Goal: Navigation & Orientation: Find specific page/section

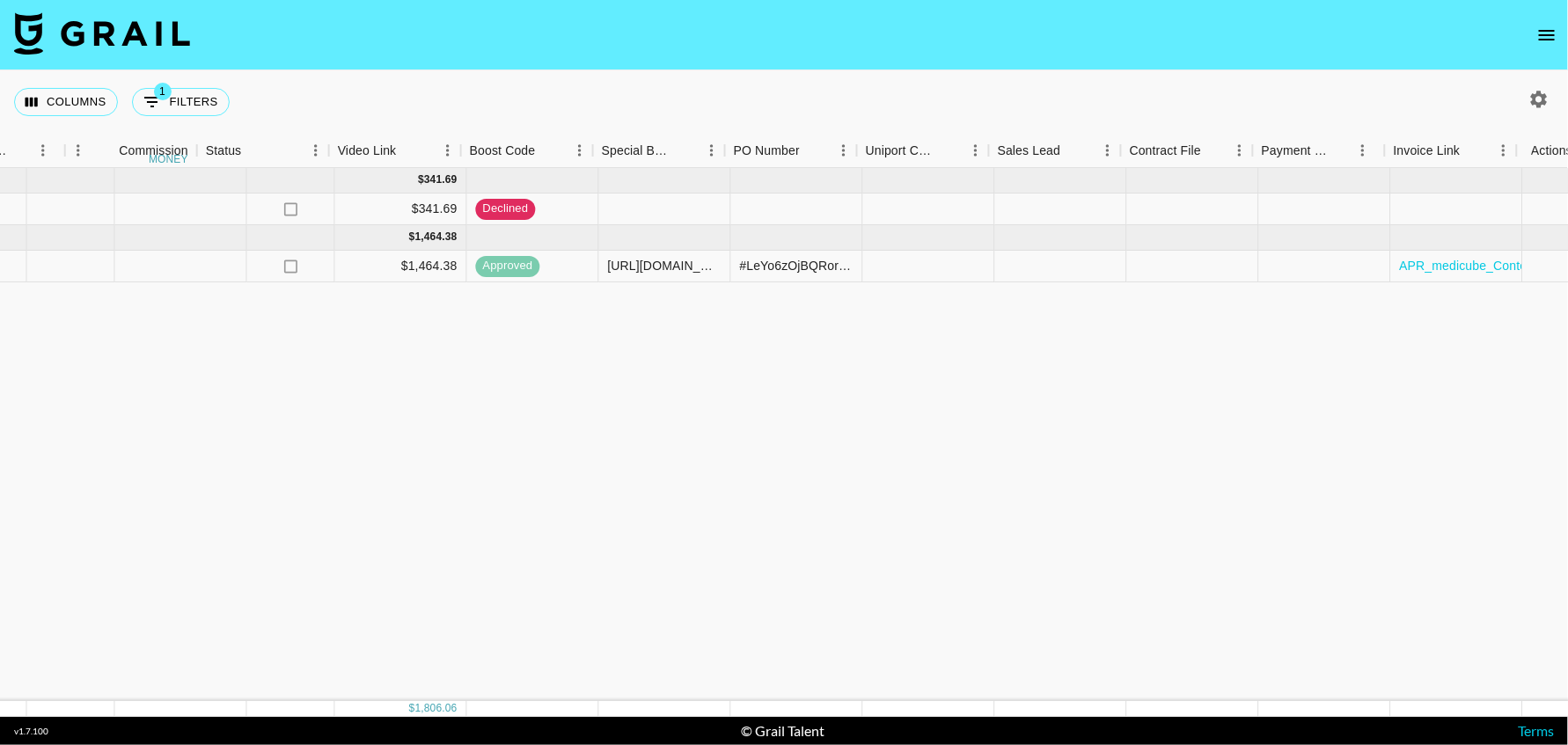
scroll to position [0, 1858]
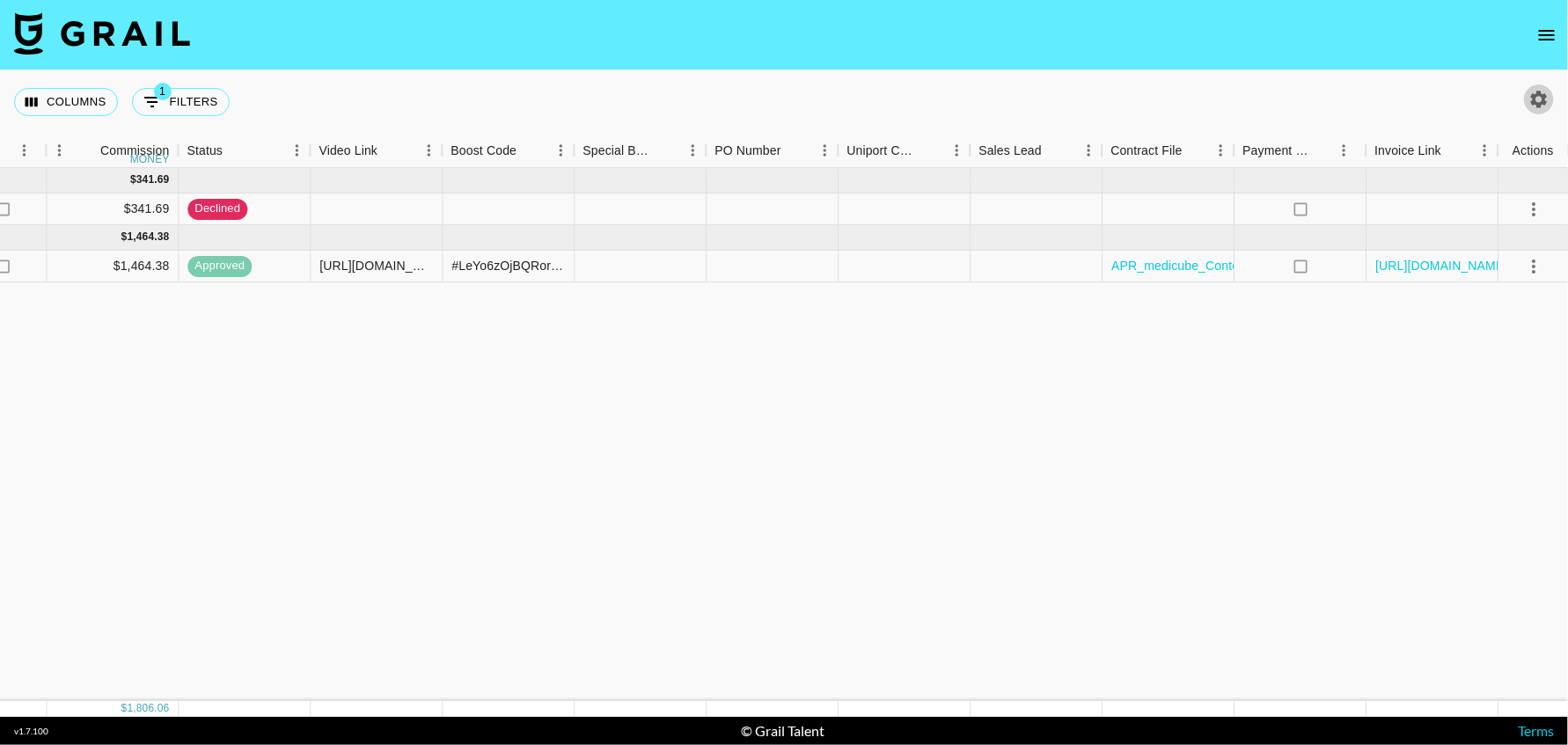
click at [1543, 105] on icon "button" at bounding box center [1538, 99] width 21 height 21
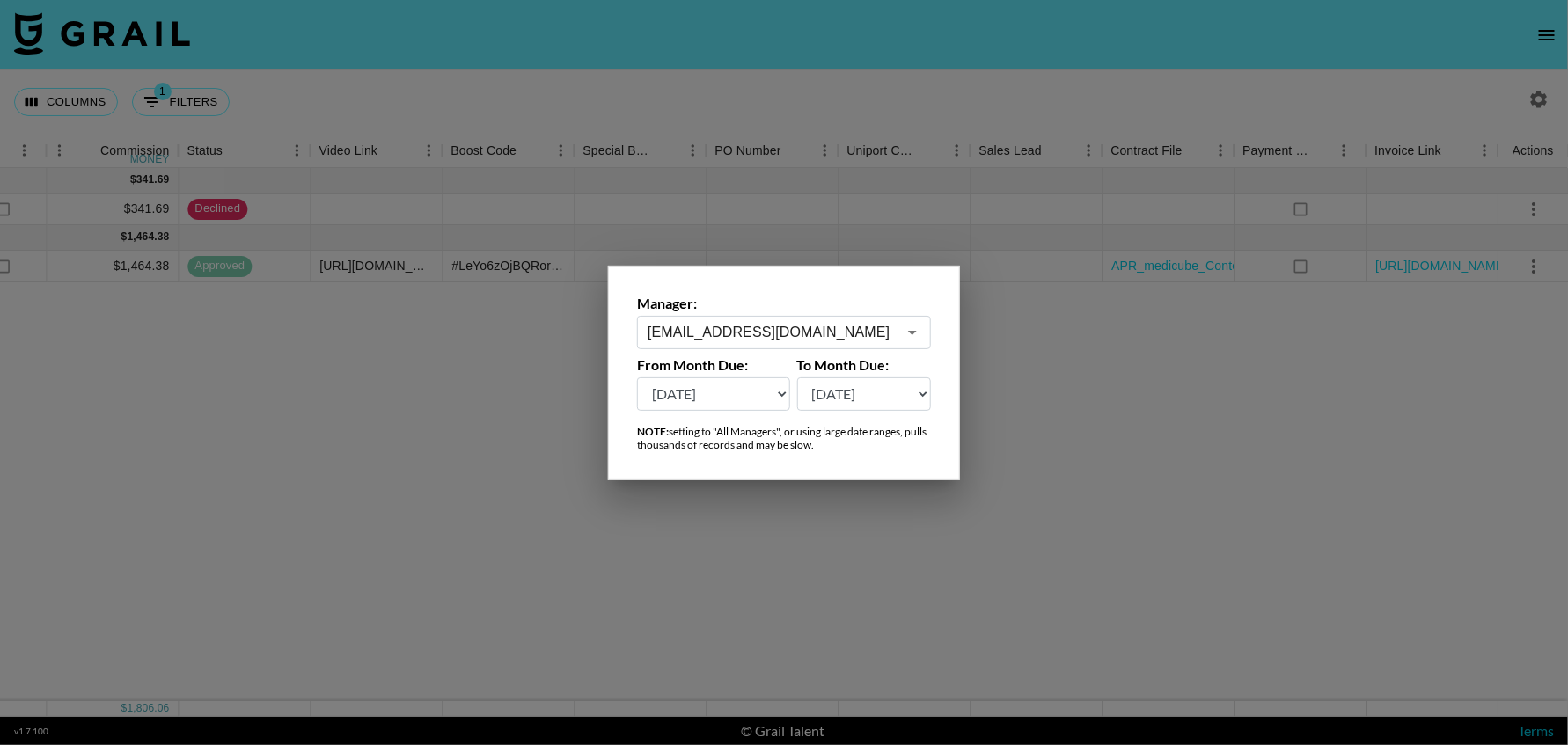
click at [713, 394] on select "[DATE] Aug '[DATE] Jun '[DATE] Apr '[DATE] Feb '[DATE] Dec '[DATE] Oct '[DATE] …" at bounding box center [713, 394] width 153 height 34
select select "[DATE]"
click at [637, 378] on select "[DATE] Aug '[DATE] Jun '[DATE] Apr '[DATE] Feb '[DATE] Dec '[DATE] Oct '[DATE] …" at bounding box center [713, 394] width 153 height 34
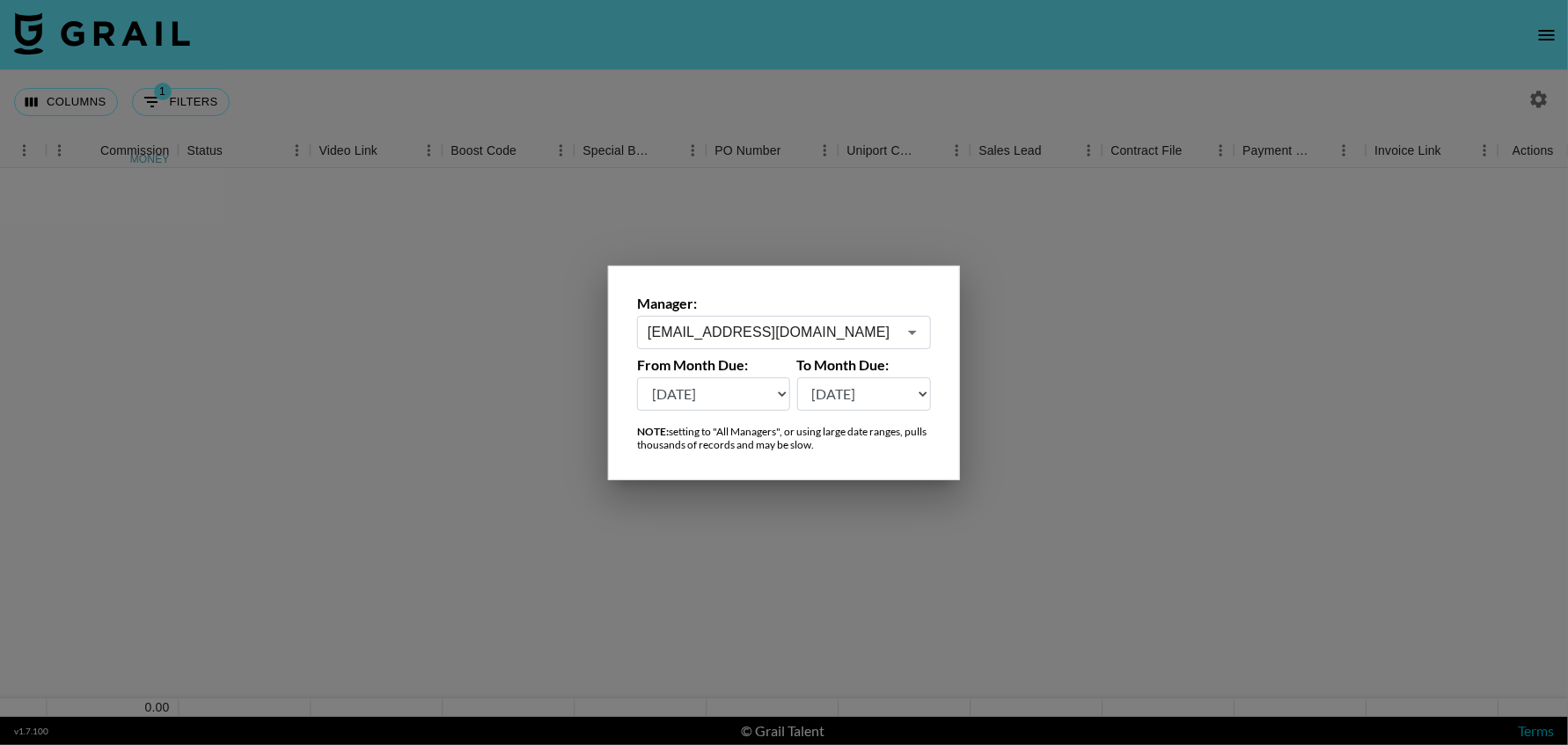
click at [1222, 437] on div at bounding box center [784, 372] width 1568 height 745
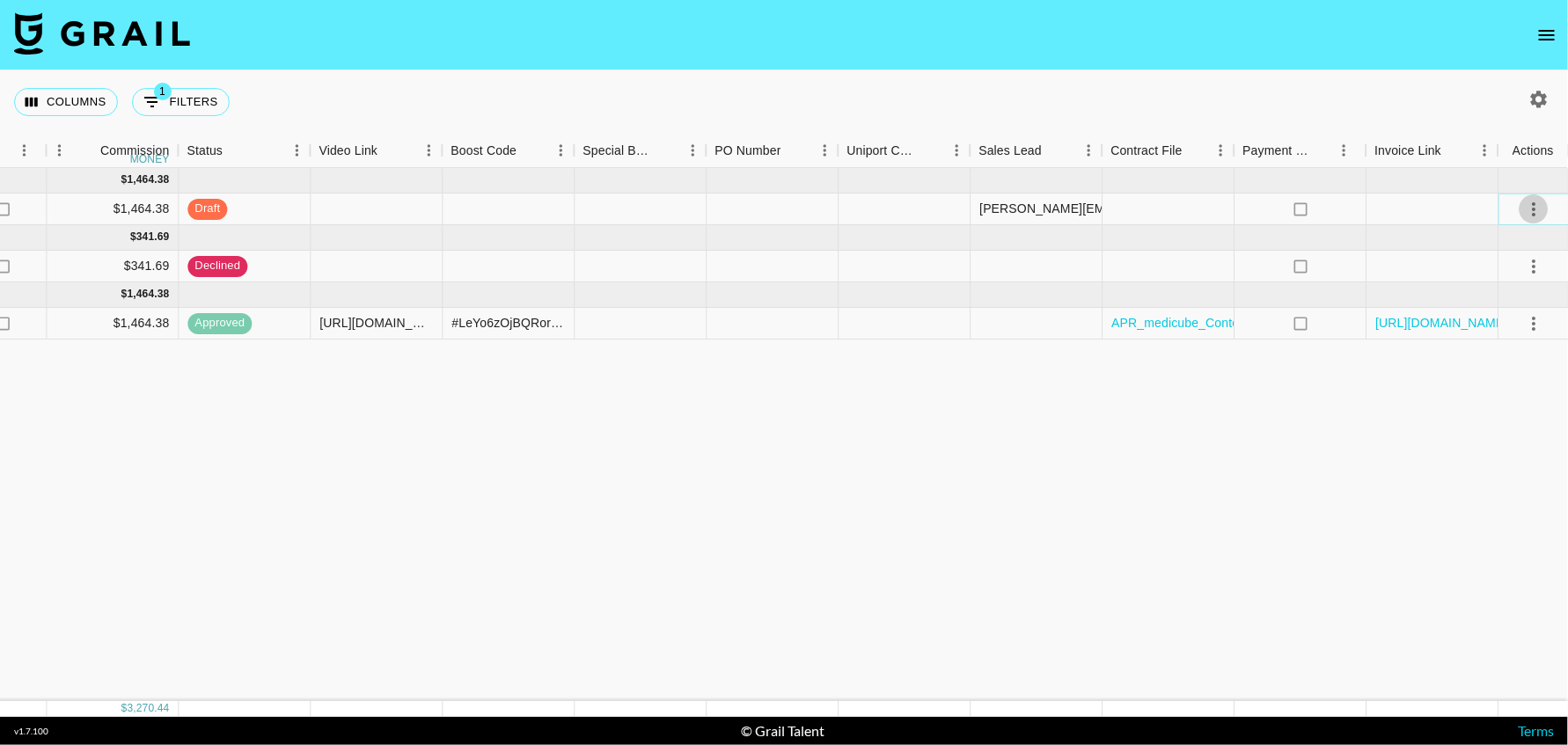
click at [1536, 206] on icon "select merge strategy" at bounding box center [1533, 209] width 21 height 21
click at [1499, 339] on li "Cancel" at bounding box center [1512, 341] width 115 height 32
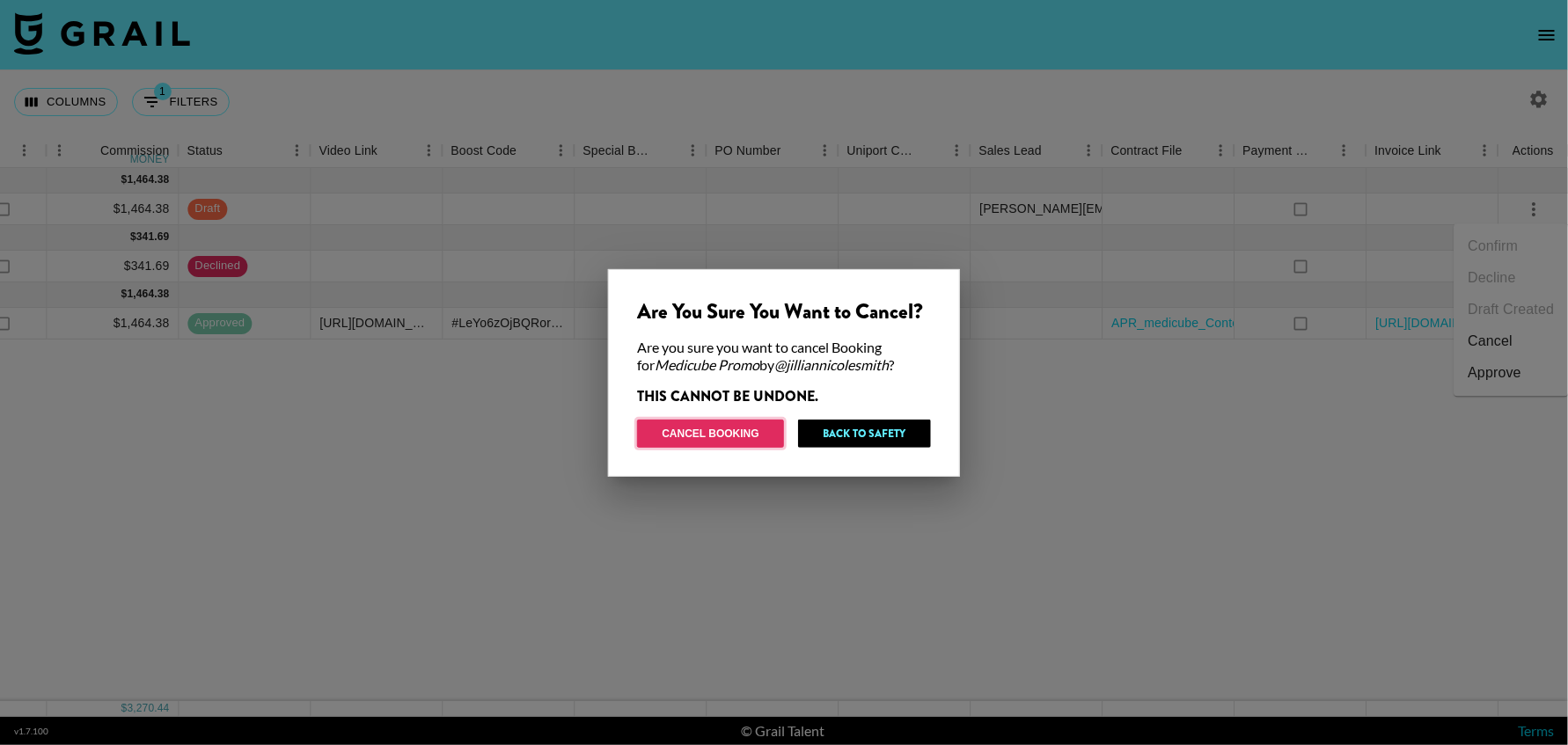
click at [743, 436] on button "Cancel Booking" at bounding box center [710, 433] width 147 height 28
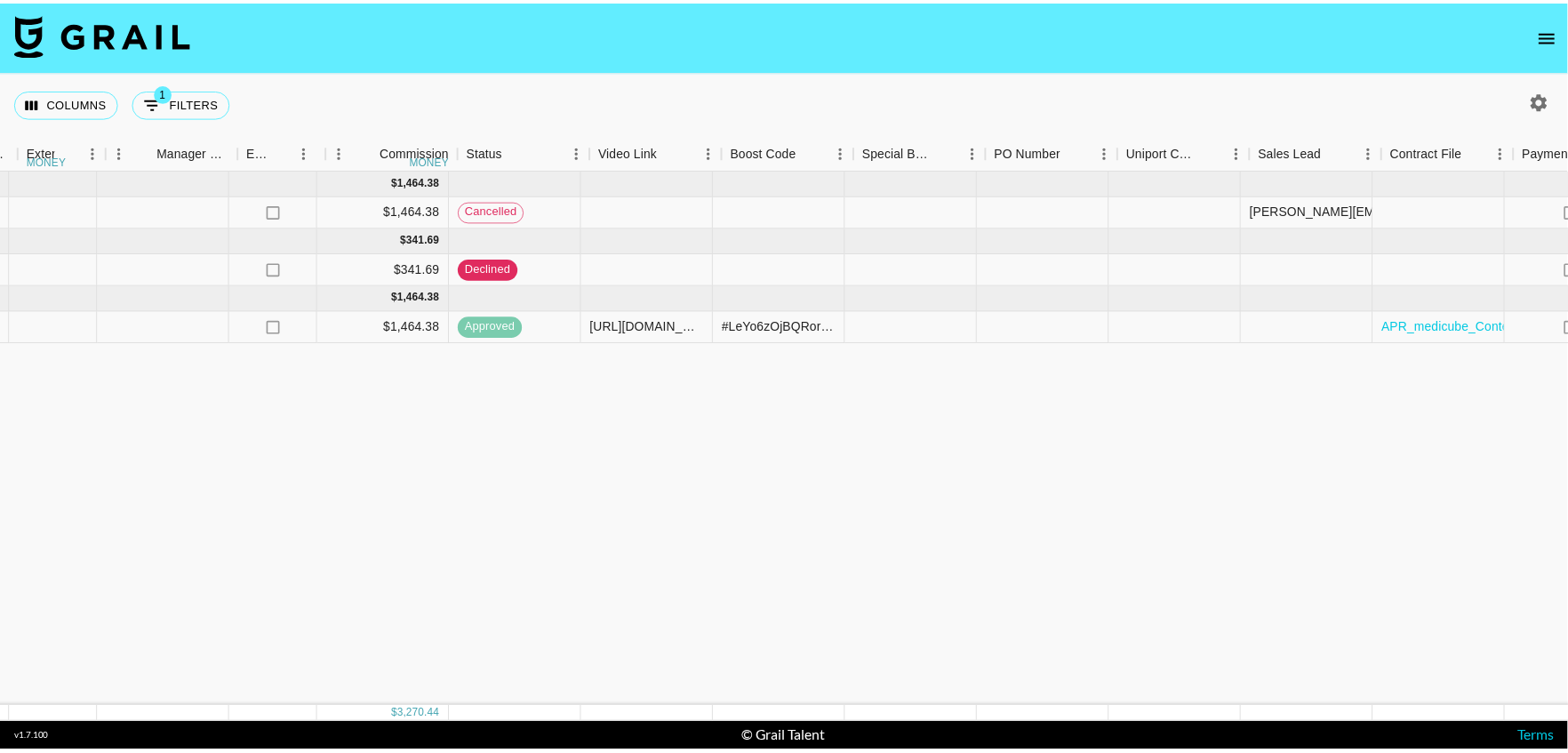
scroll to position [0, 1672]
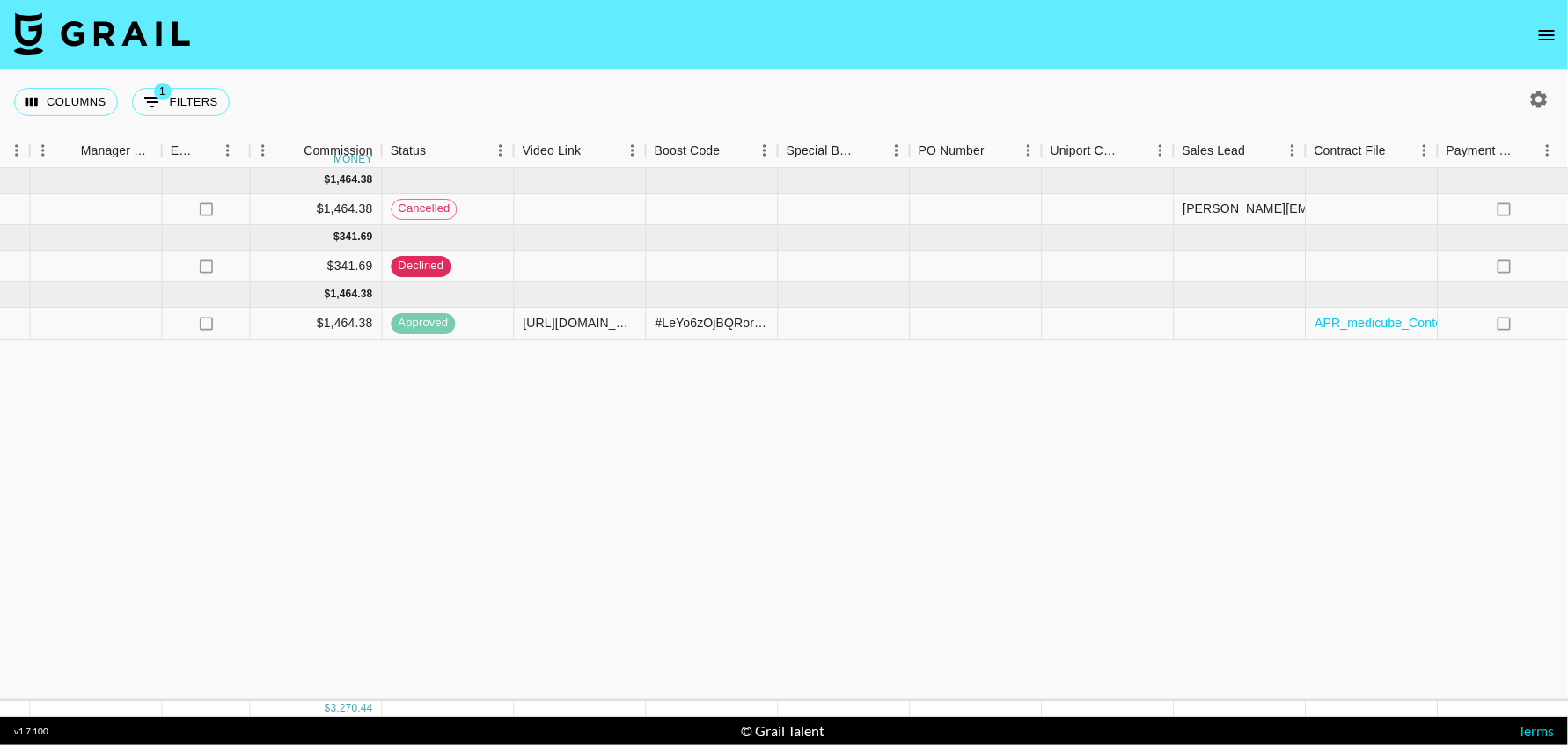
click at [1545, 28] on icon "open drawer" at bounding box center [1546, 35] width 21 height 21
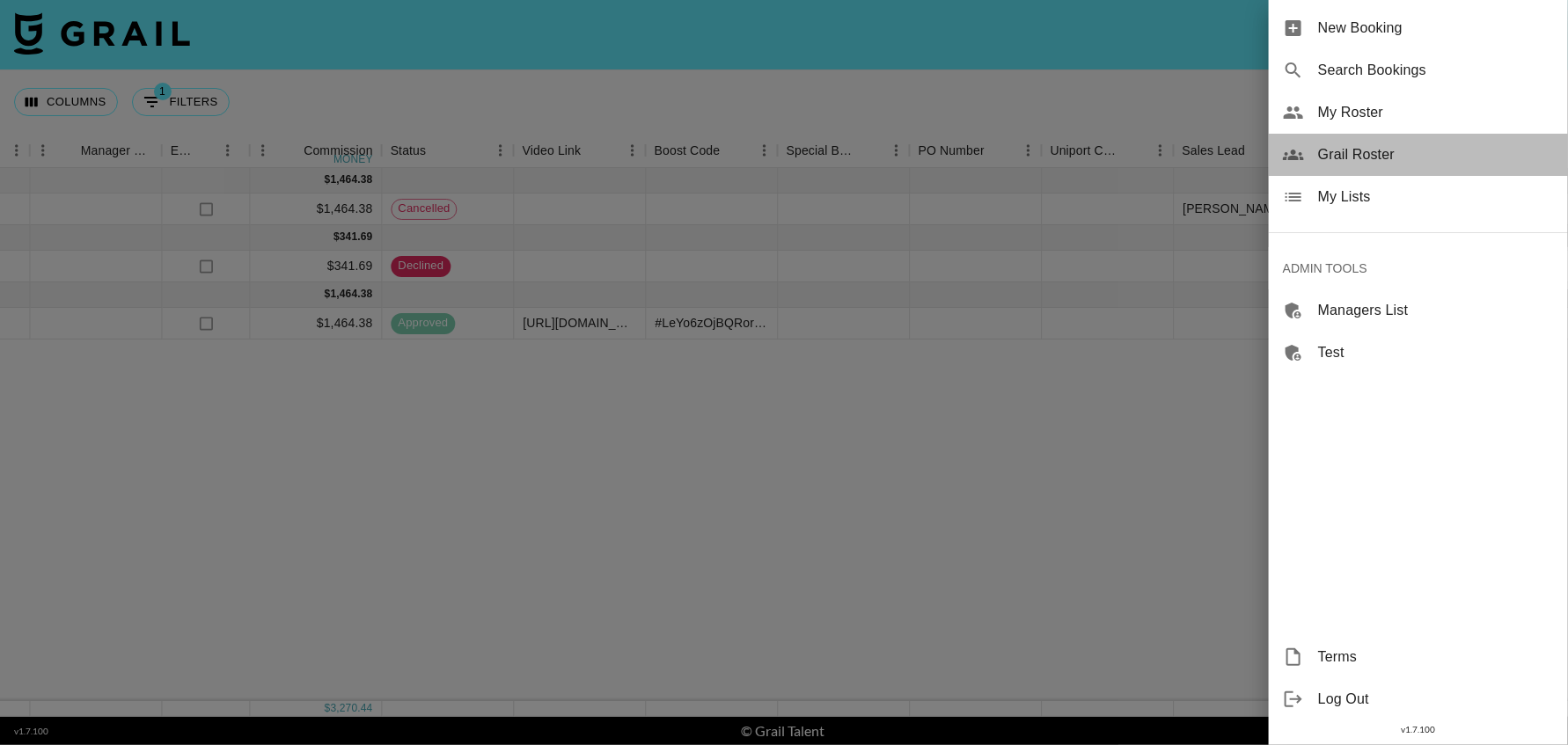
click at [1351, 155] on span "Grail Roster" at bounding box center [1435, 155] width 236 height 21
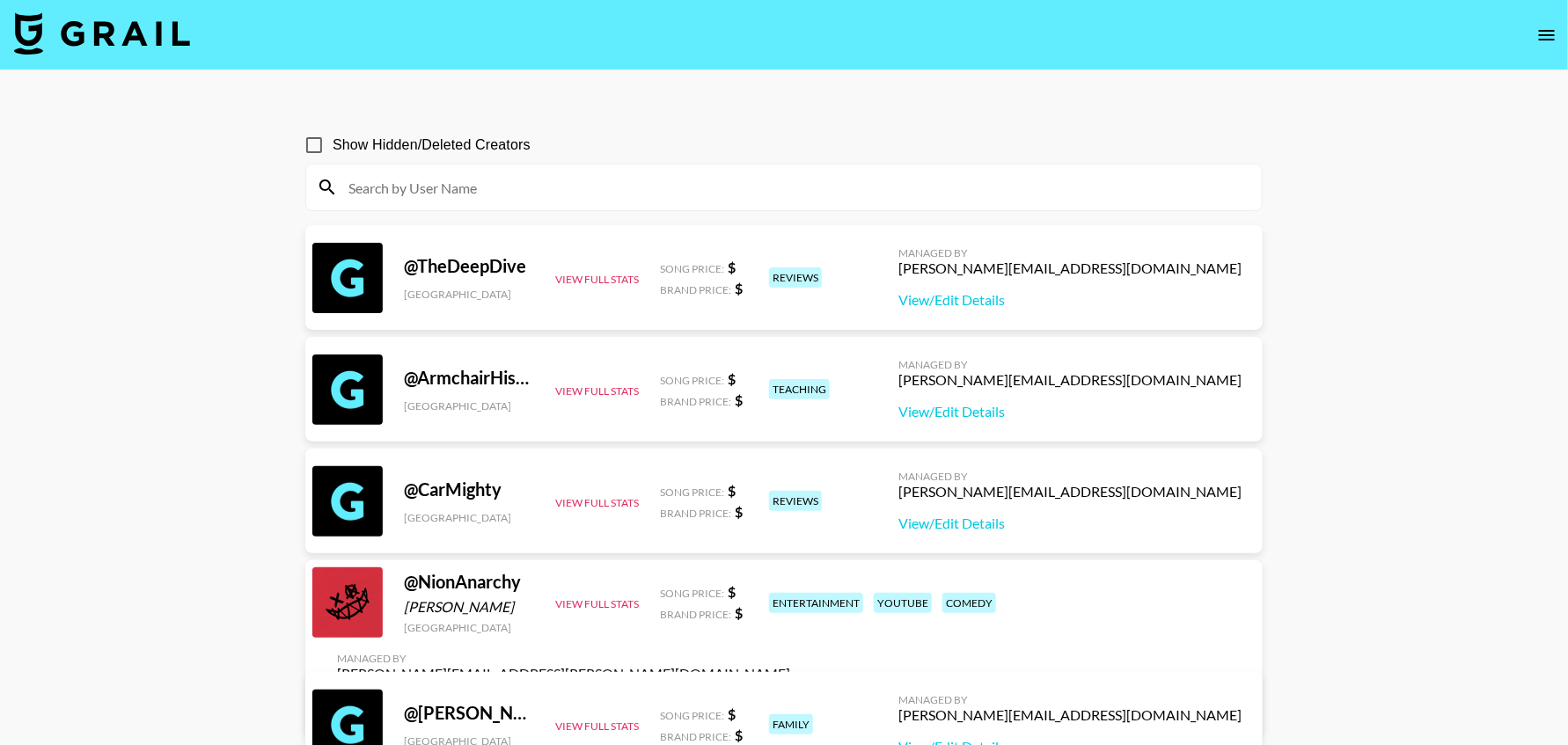
click at [804, 184] on input at bounding box center [794, 186] width 914 height 28
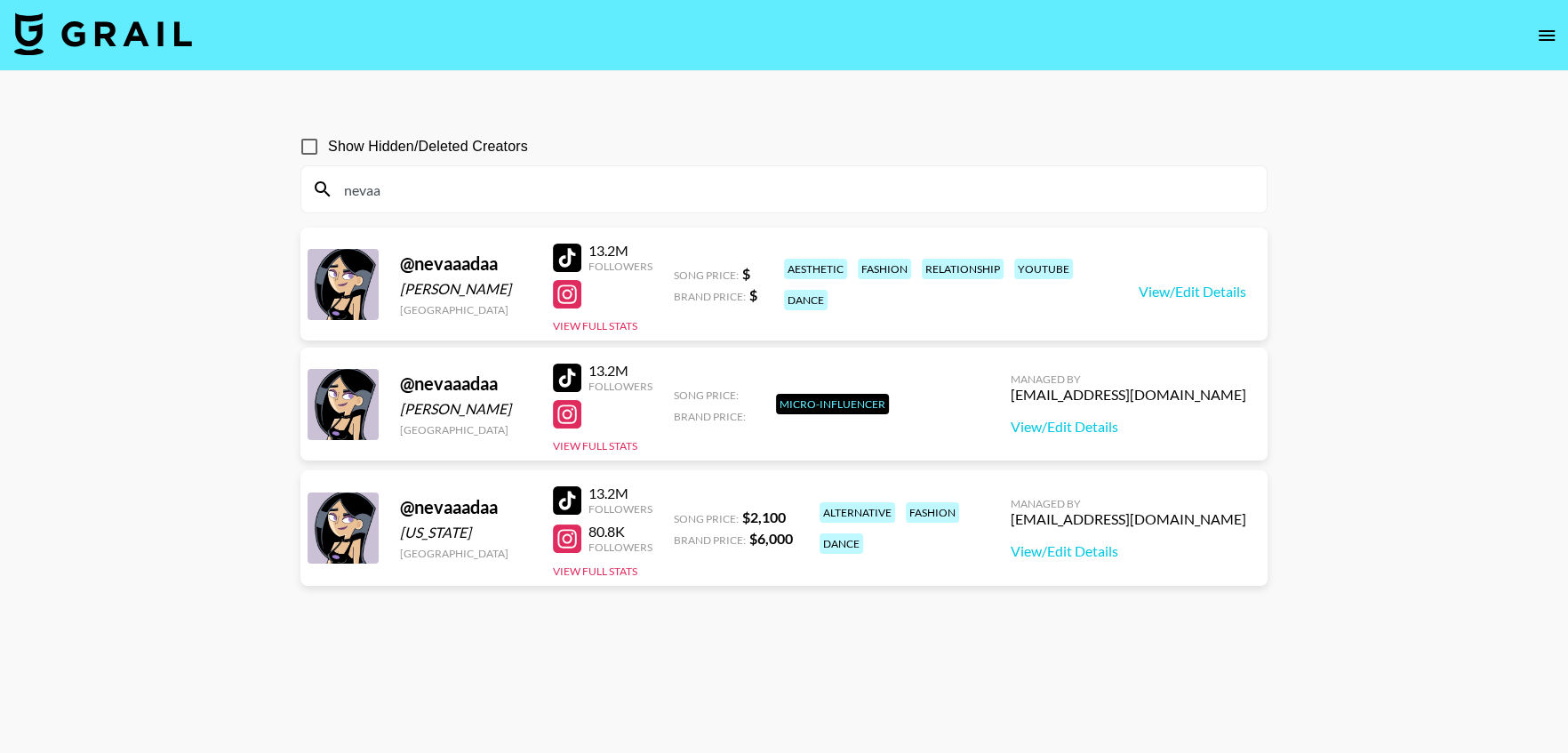
type input "nevaa"
click at [142, 451] on main "Show Hidden/Deleted Creators nevaa @ nevaaadaa Veronika [GEOGRAPHIC_DATA] 13.2M…" at bounding box center [784, 418] width 1568 height 696
click at [394, 198] on input "nevaa" at bounding box center [795, 188] width 923 height 29
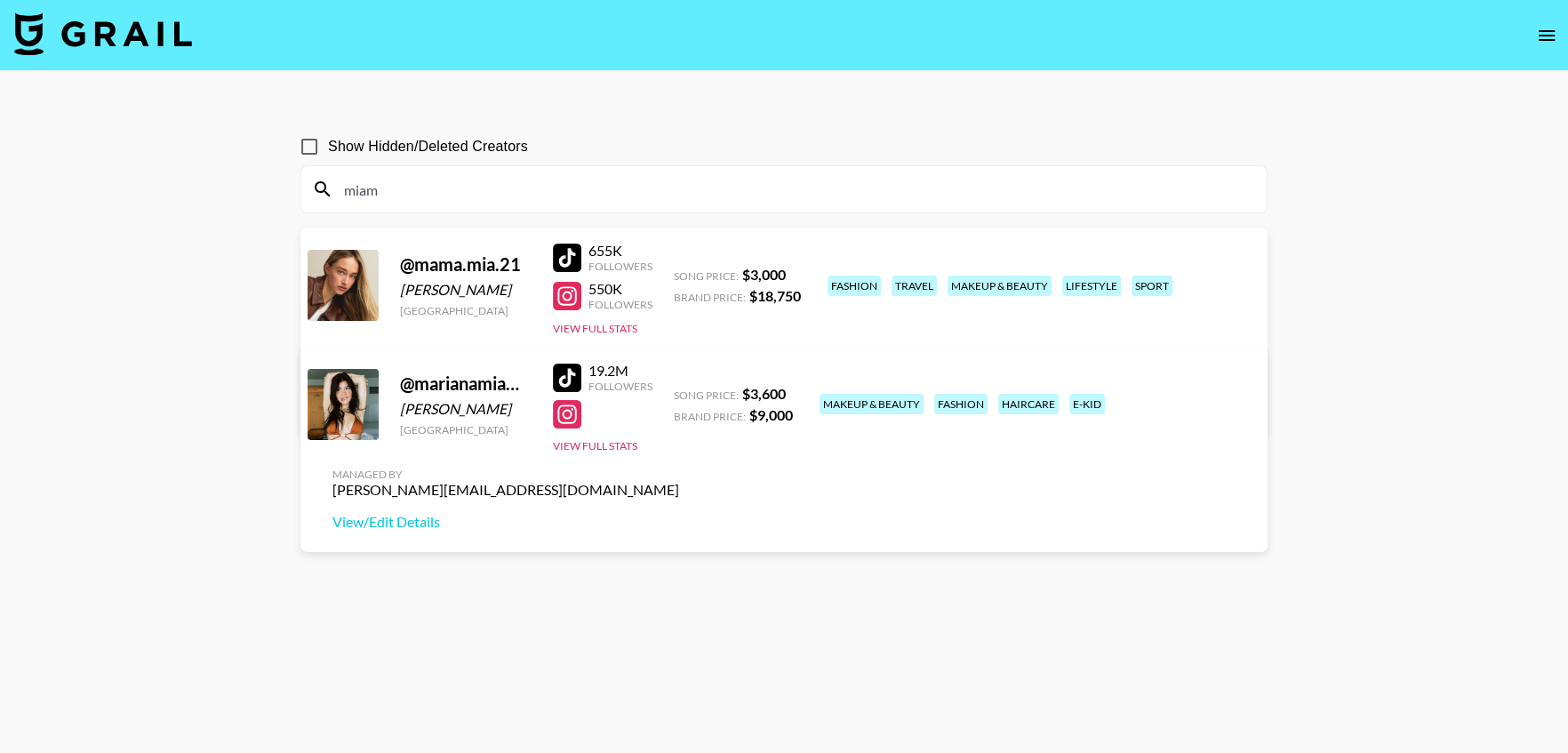
click at [483, 181] on input "miam" at bounding box center [795, 188] width 923 height 29
paste input "[PERSON_NAME]"
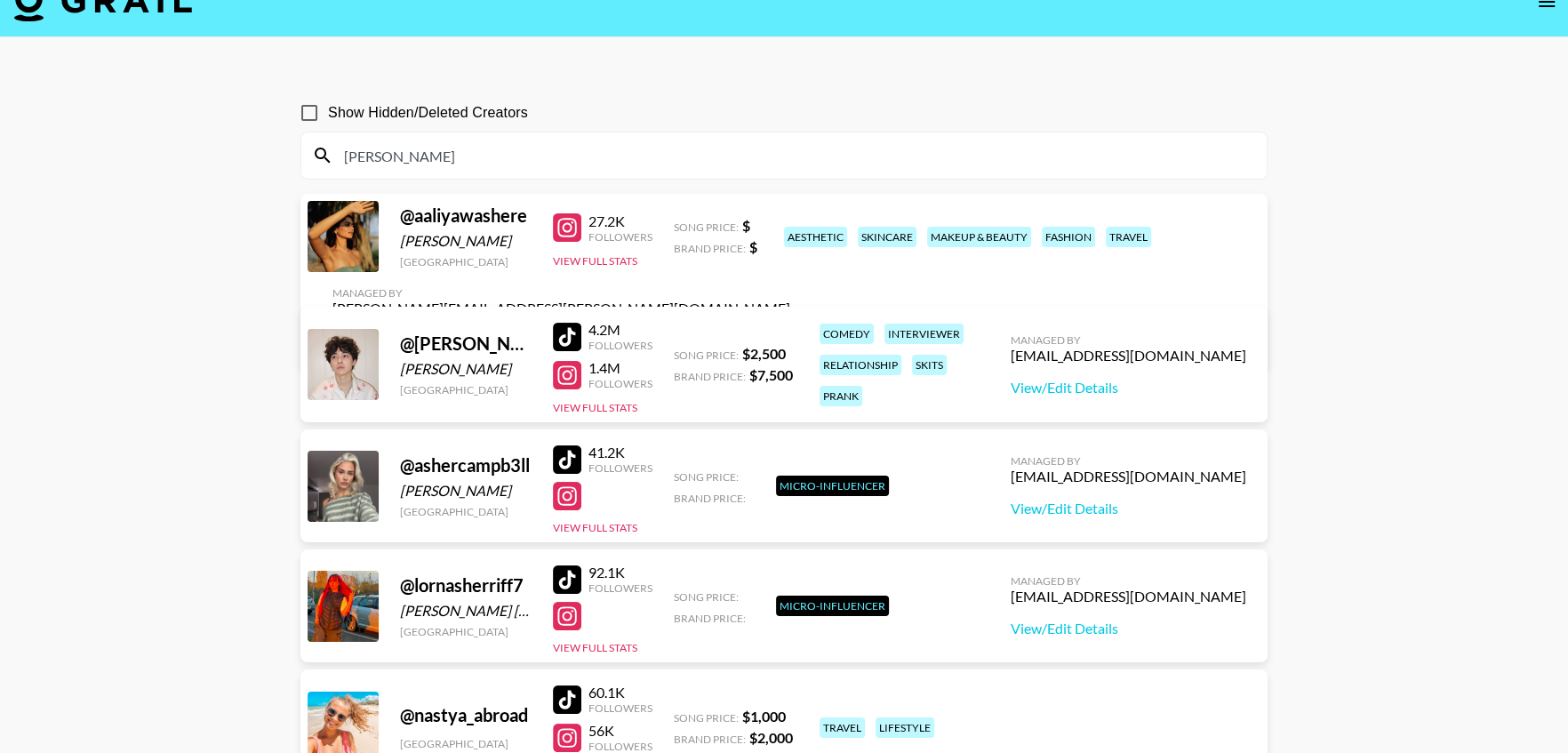
scroll to position [21, 0]
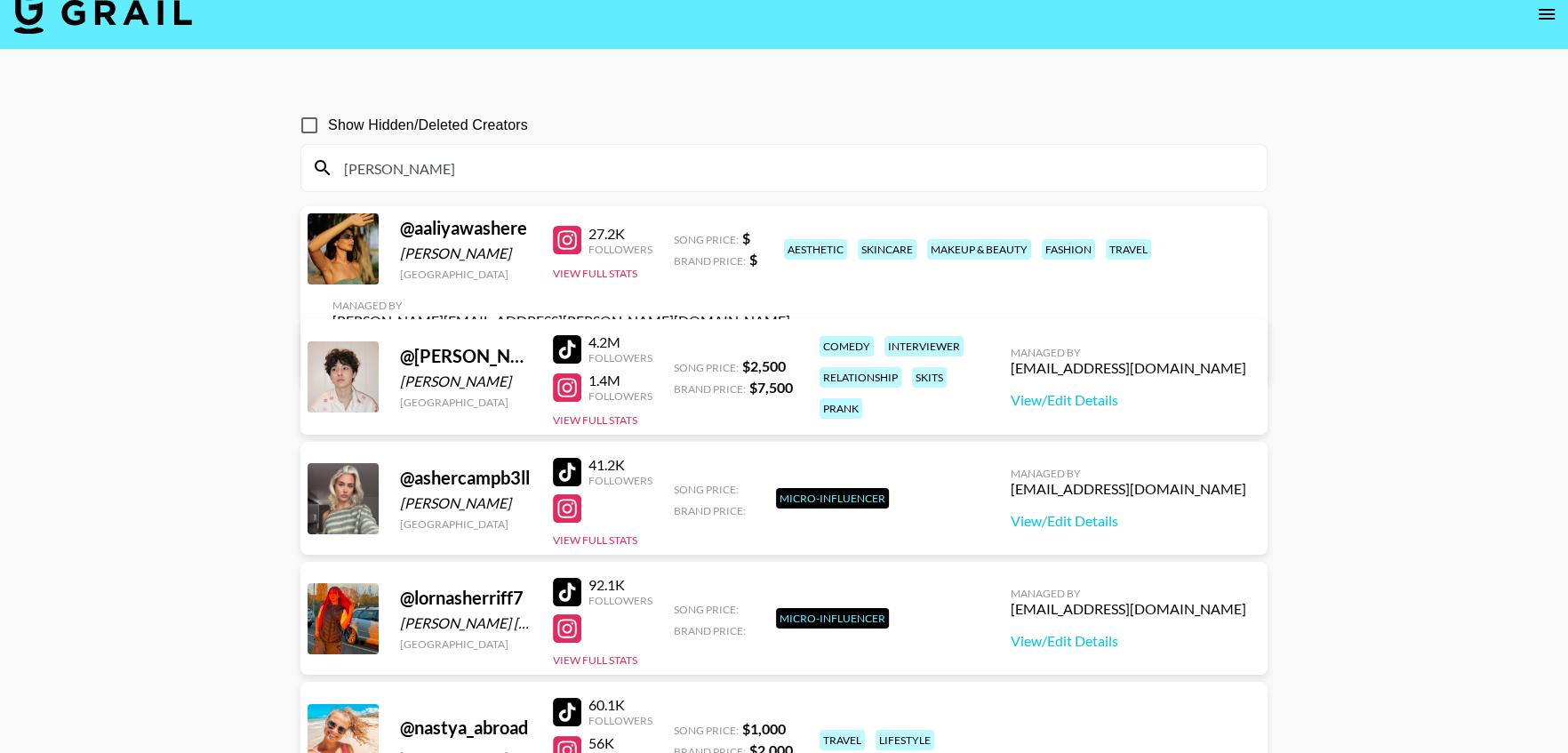
type input "[PERSON_NAME]"
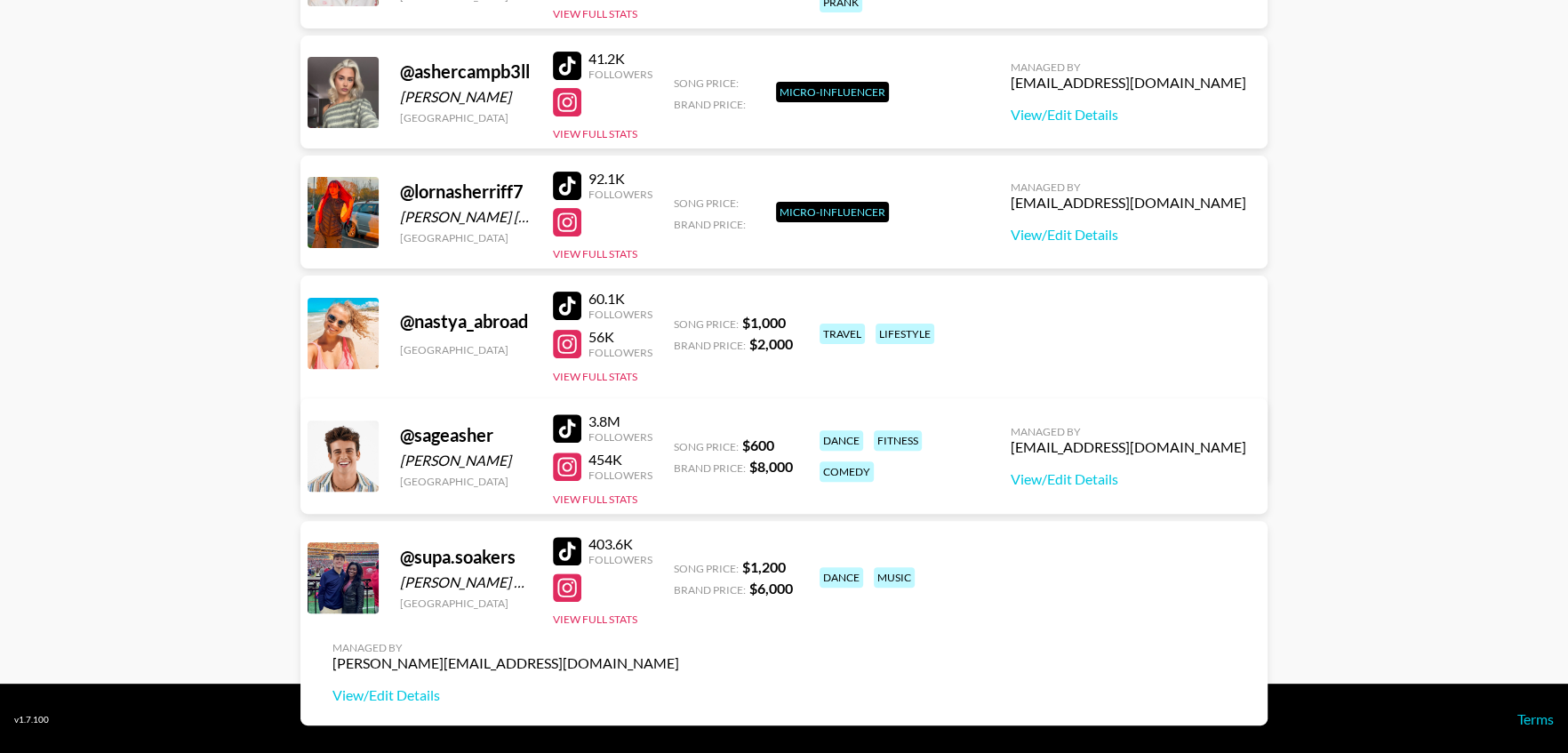
scroll to position [0, 0]
